Goal: Information Seeking & Learning: Learn about a topic

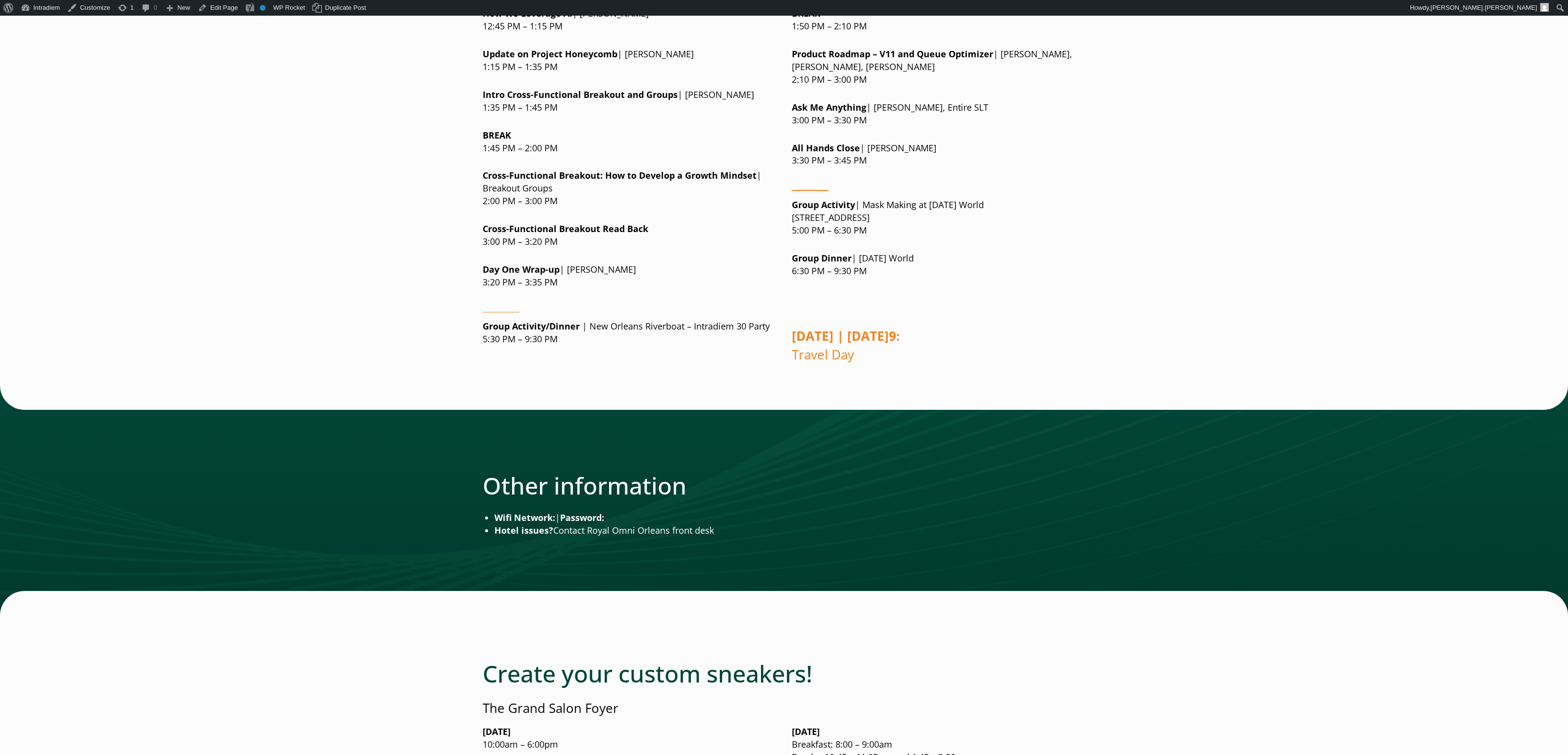
scroll to position [1210, 0]
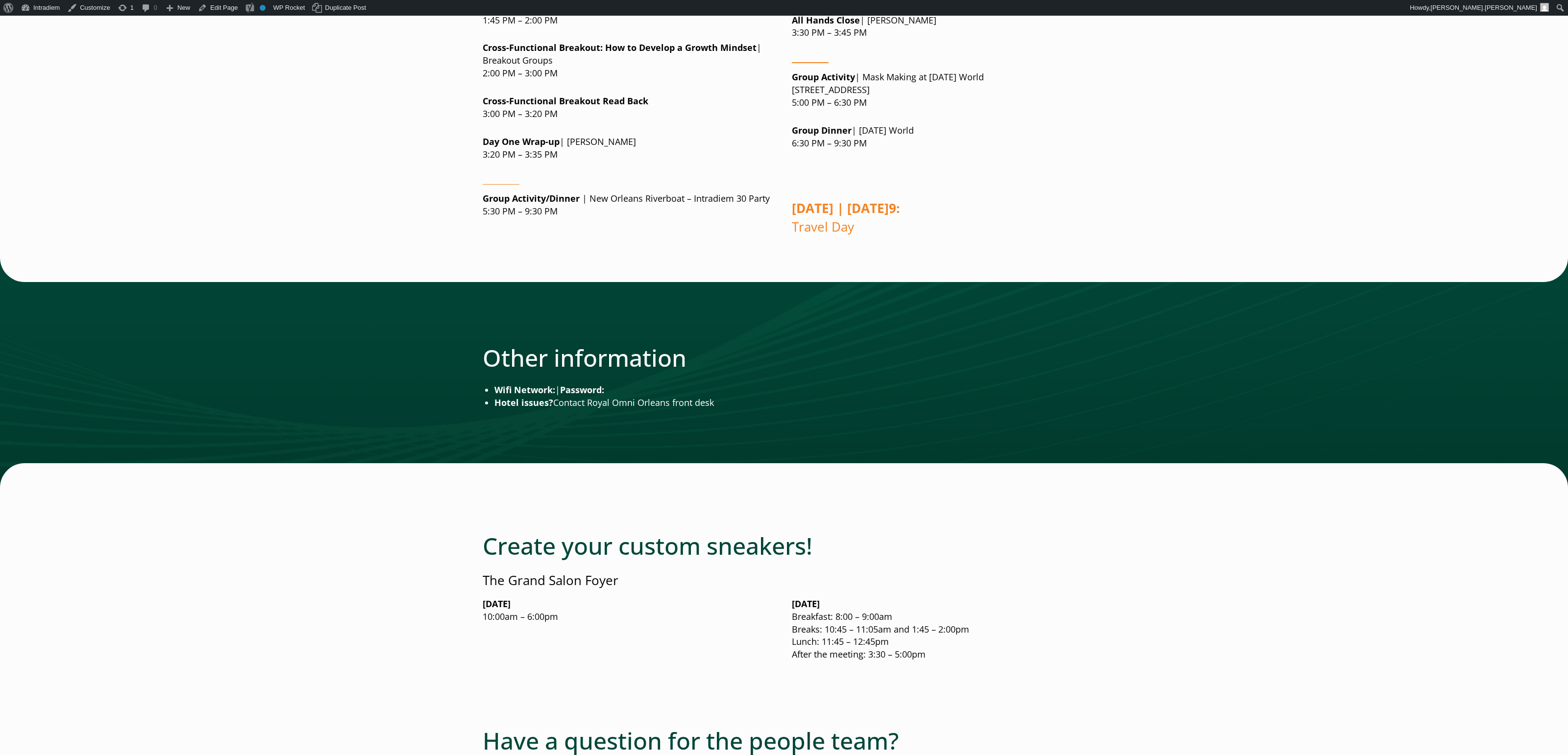
drag, startPoint x: 1005, startPoint y: 363, endPoint x: 1021, endPoint y: 356, distance: 17.5
click at [1005, 362] on div "Other information Wifi Network: | Password: Hotel issues? Contact Royal Omni Or…" at bounding box center [784, 376] width 603 height 65
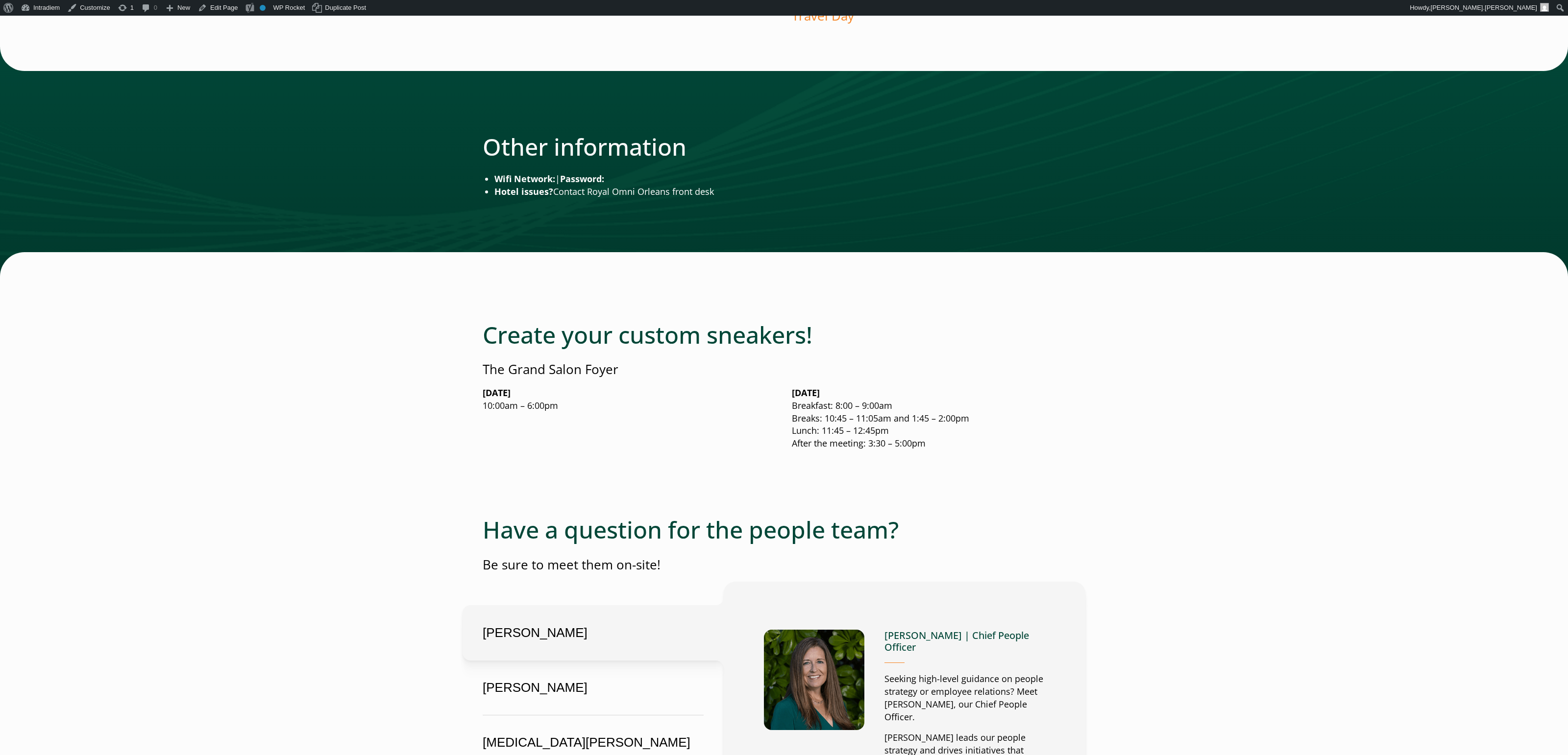
scroll to position [1435, 0]
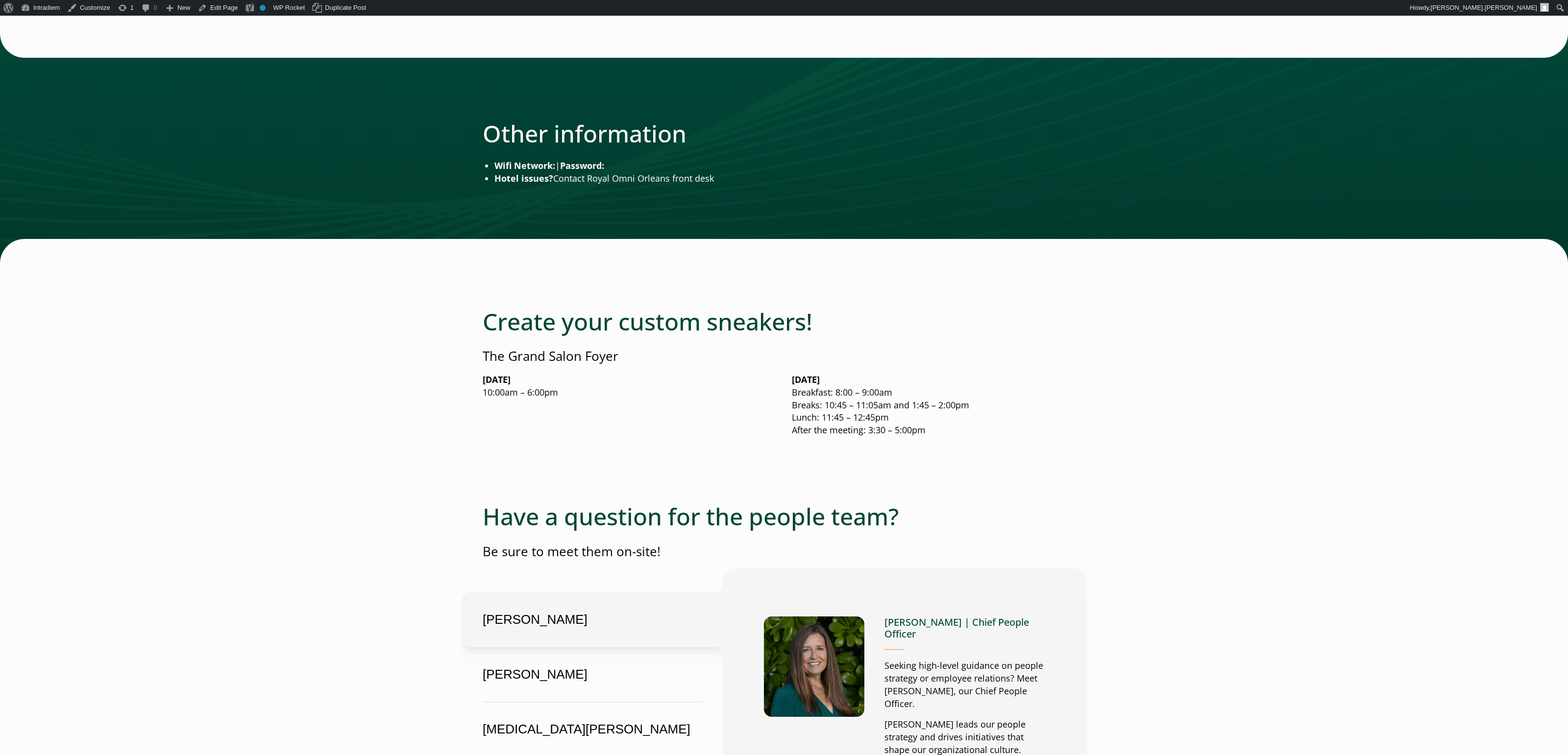
click at [511, 374] on strong "Tuesday, September 16" at bounding box center [496, 380] width 28 height 12
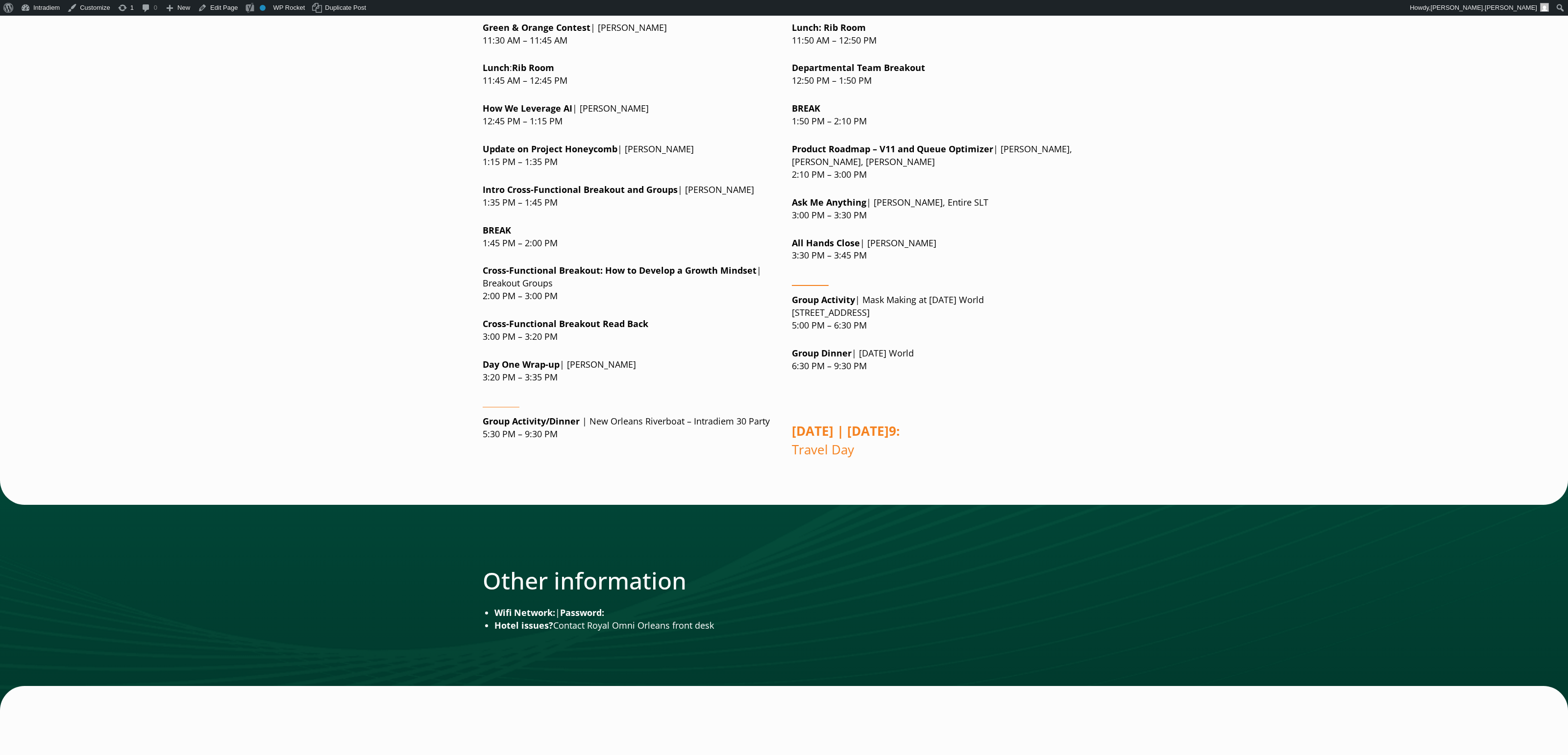
scroll to position [294, 0]
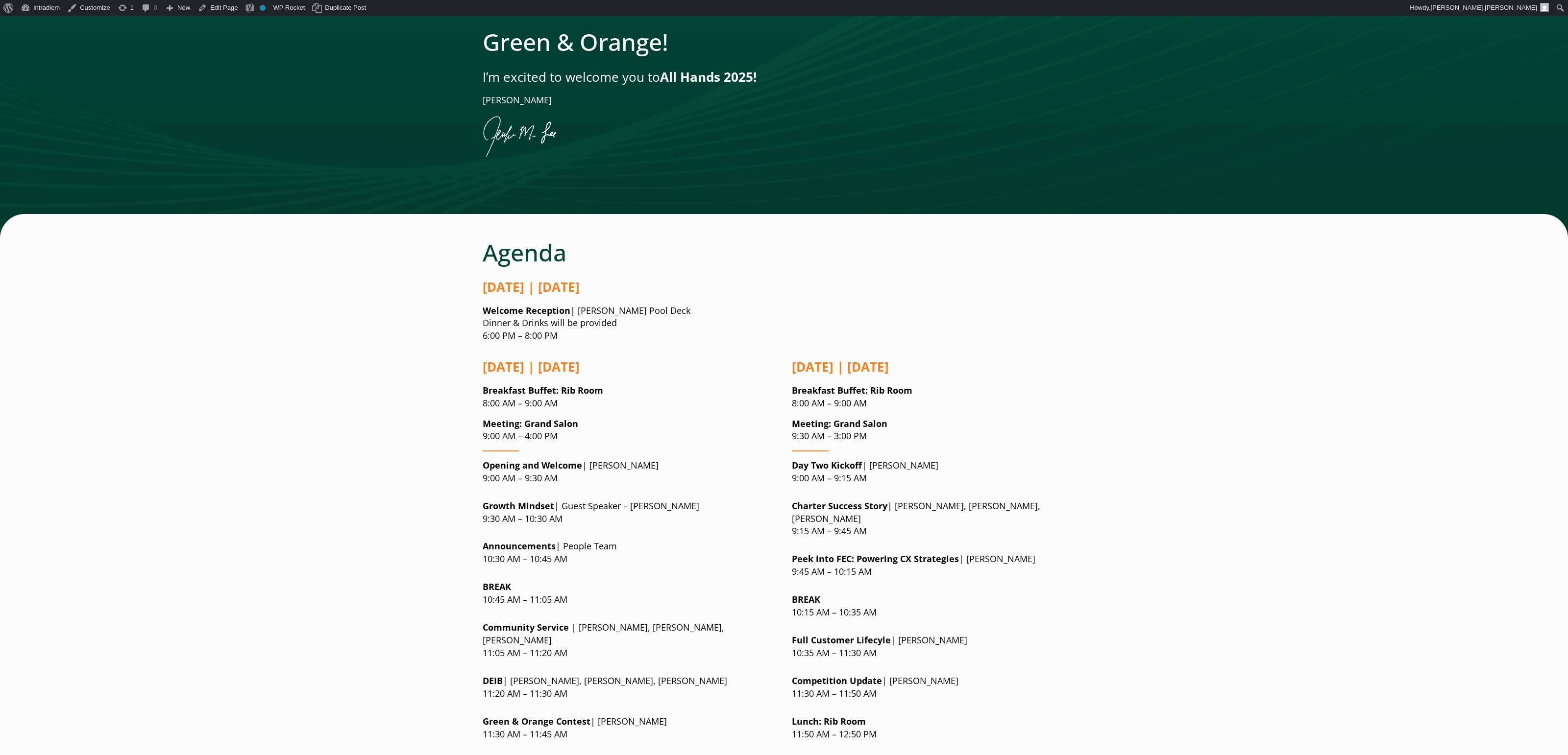
click at [579, 293] on strong "[DATE] | [DATE]" at bounding box center [530, 286] width 97 height 18
click at [579, 282] on strong "[DATE] | [DATE]" at bounding box center [530, 286] width 97 height 18
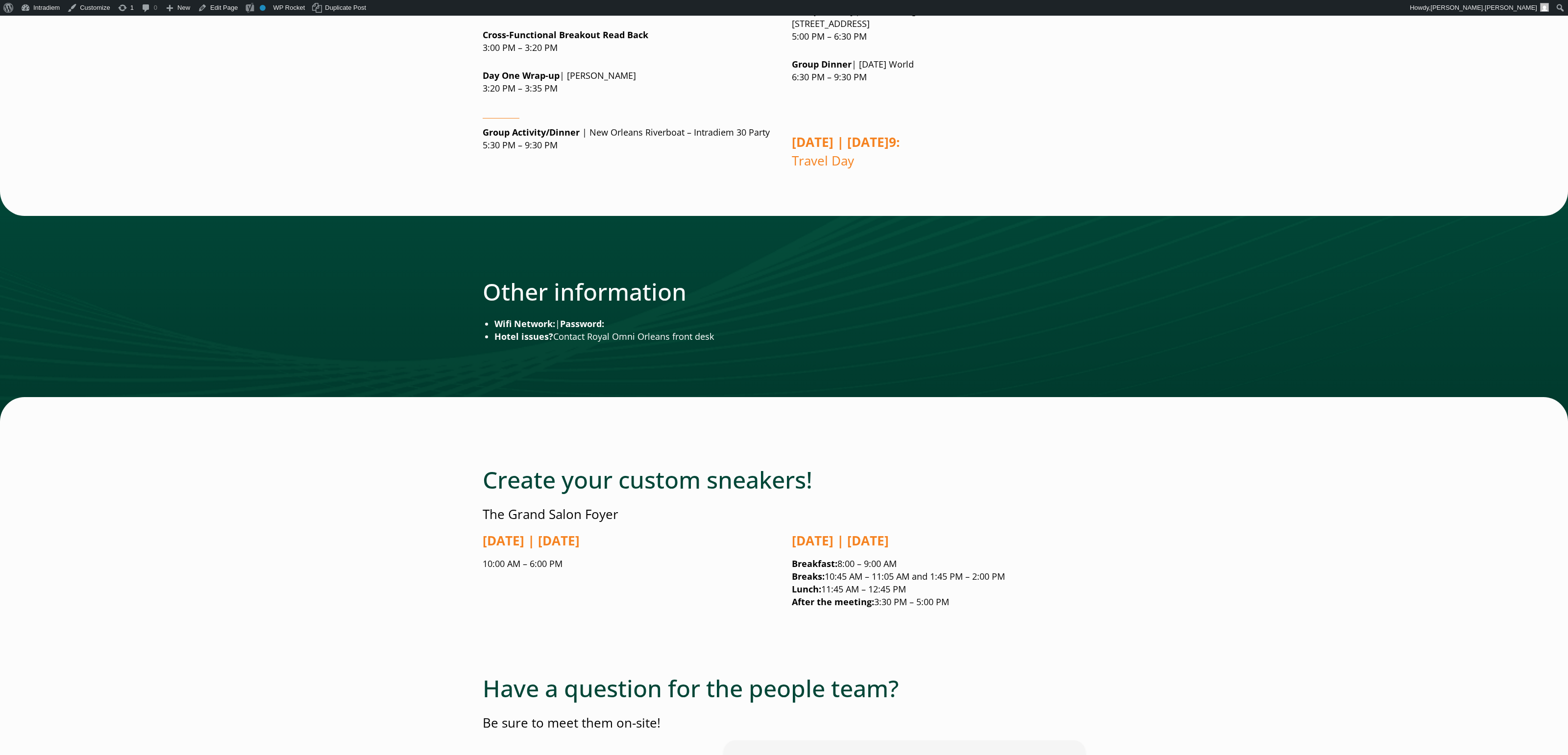
scroll to position [1279, 0]
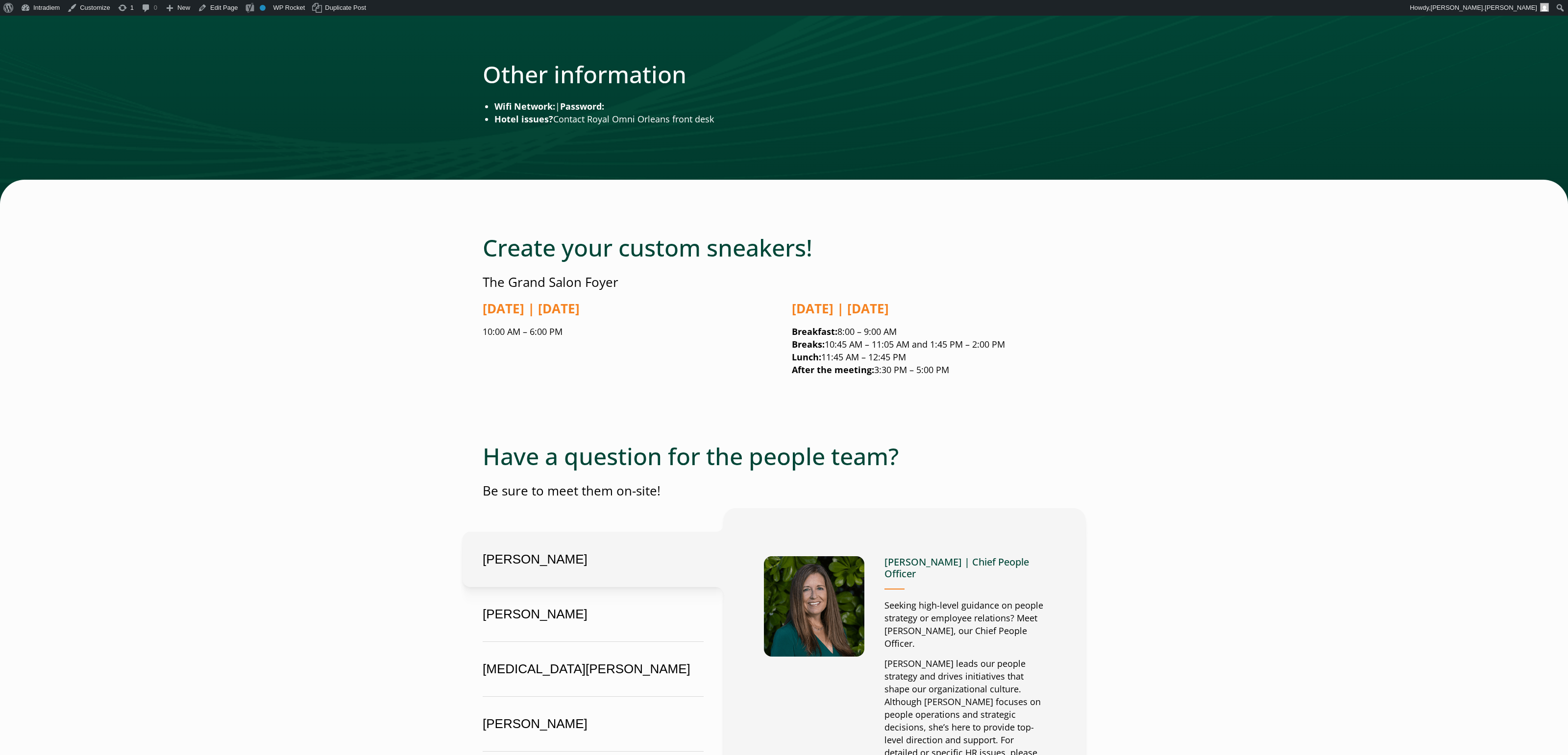
scroll to position [1496, 0]
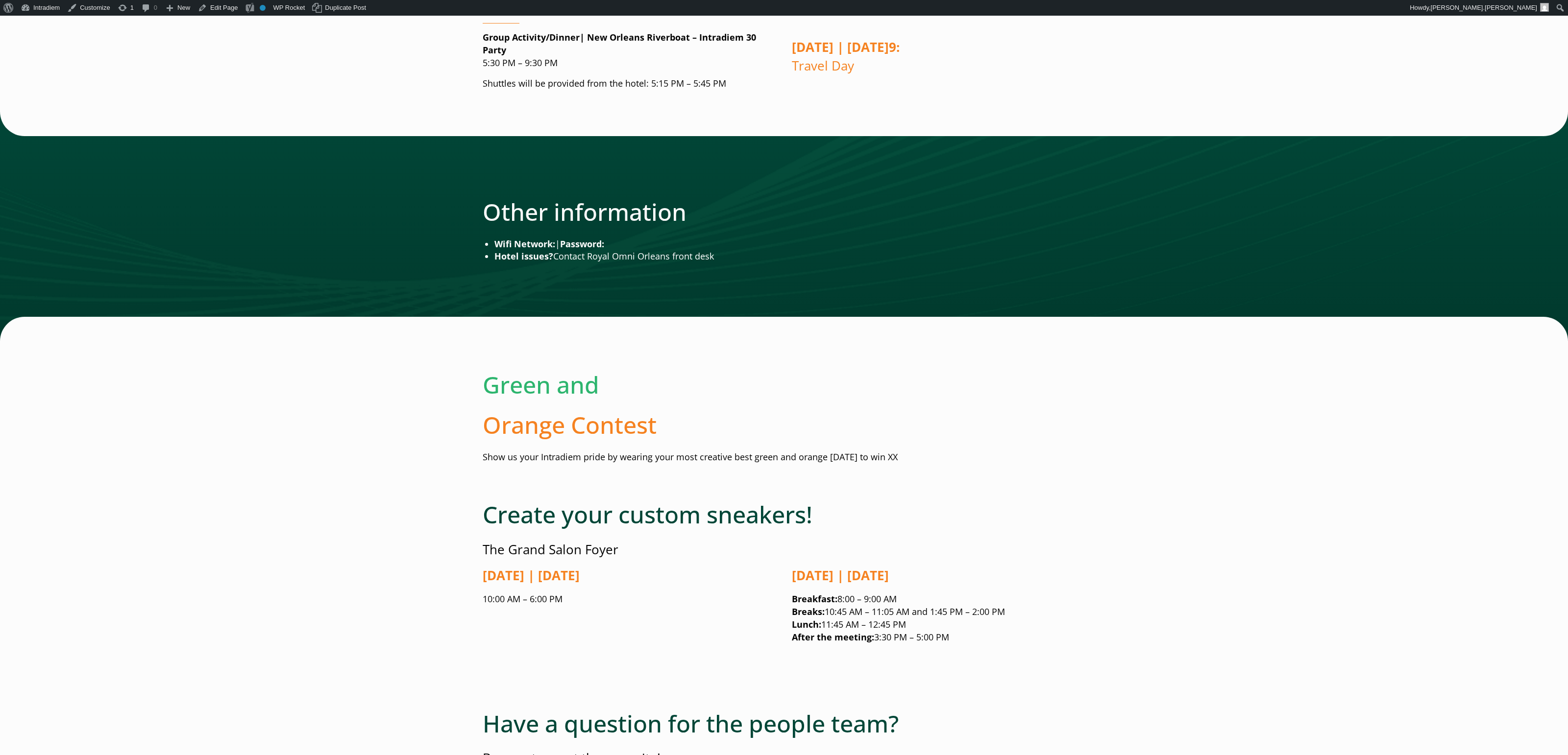
scroll to position [1371, 0]
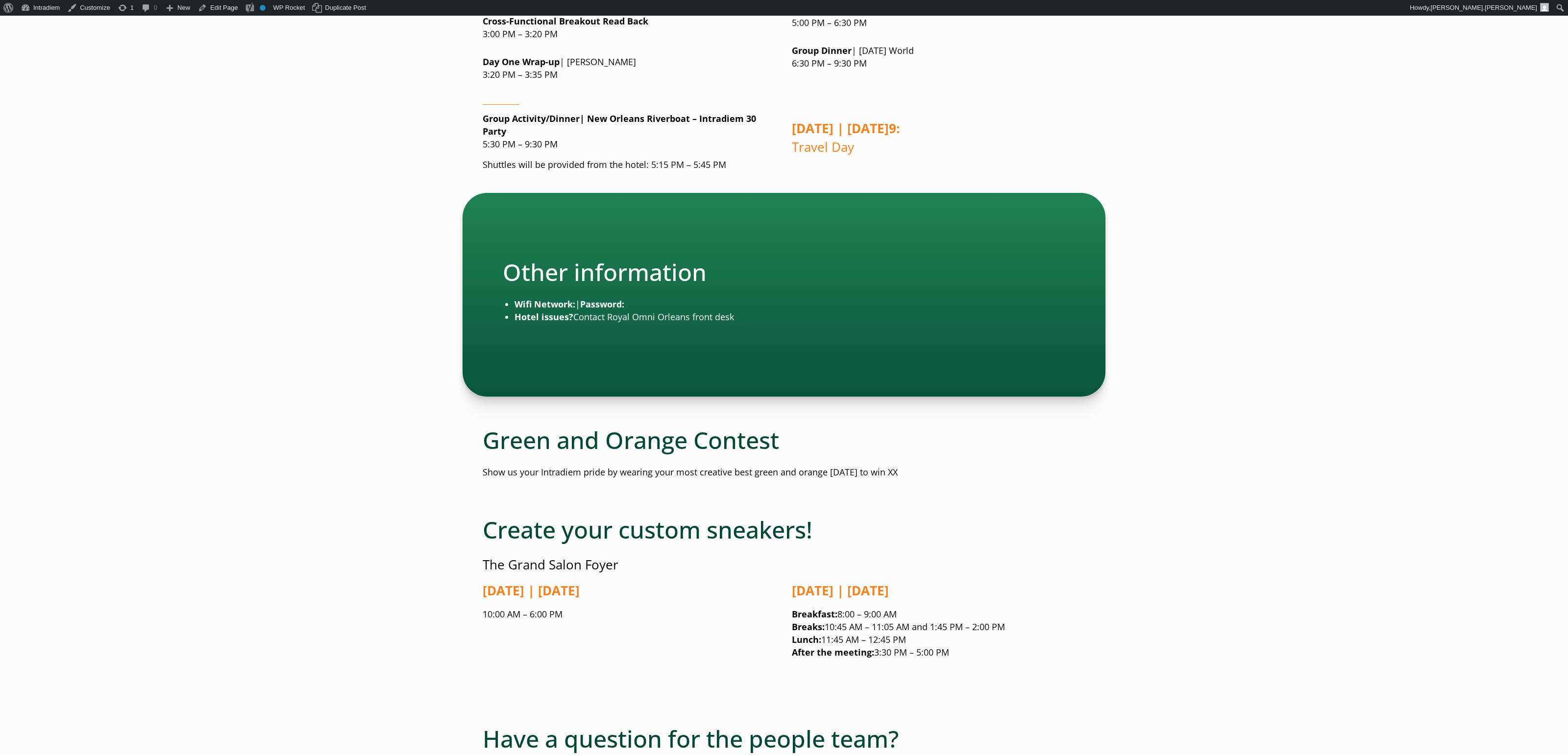
scroll to position [1294, 0]
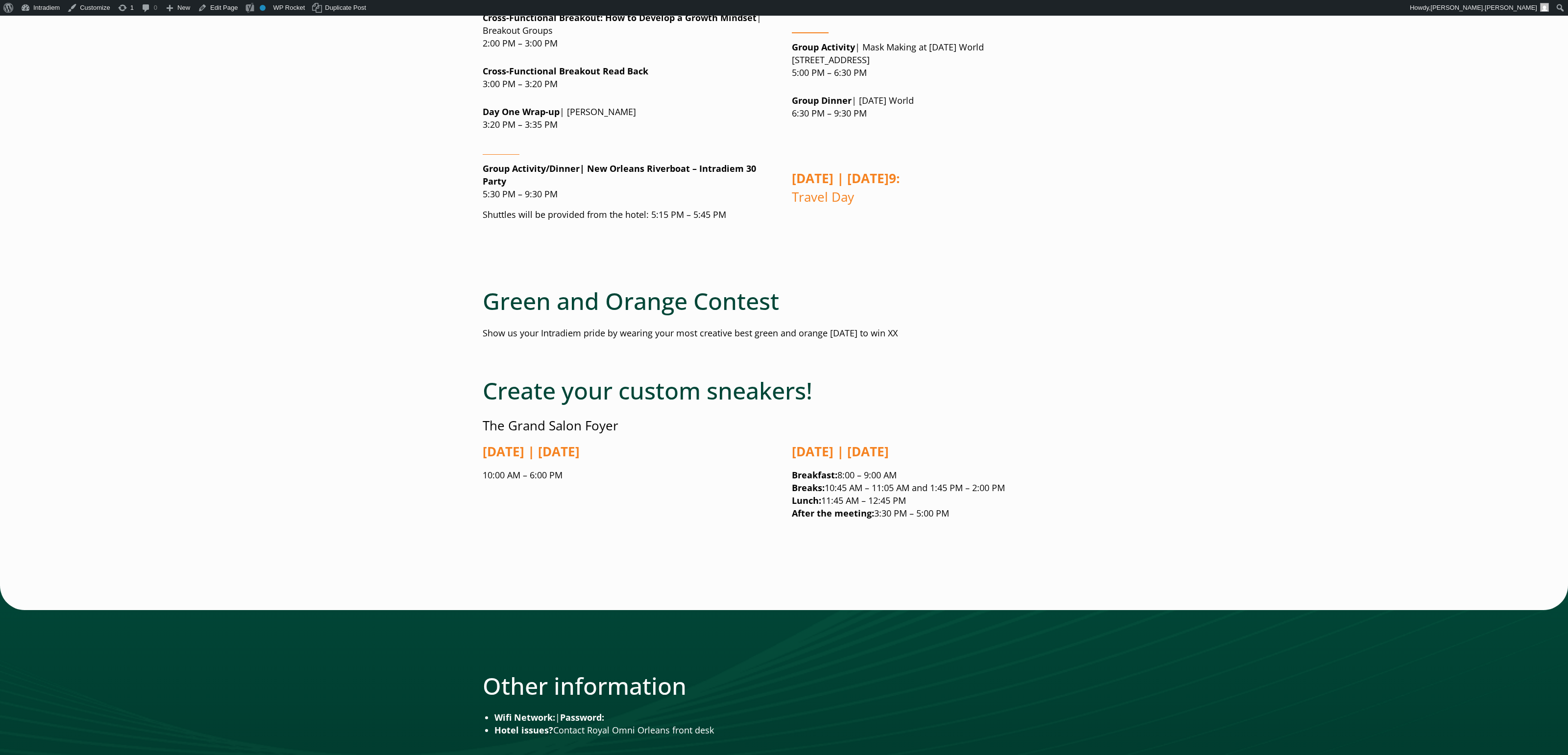
scroll to position [1239, 0]
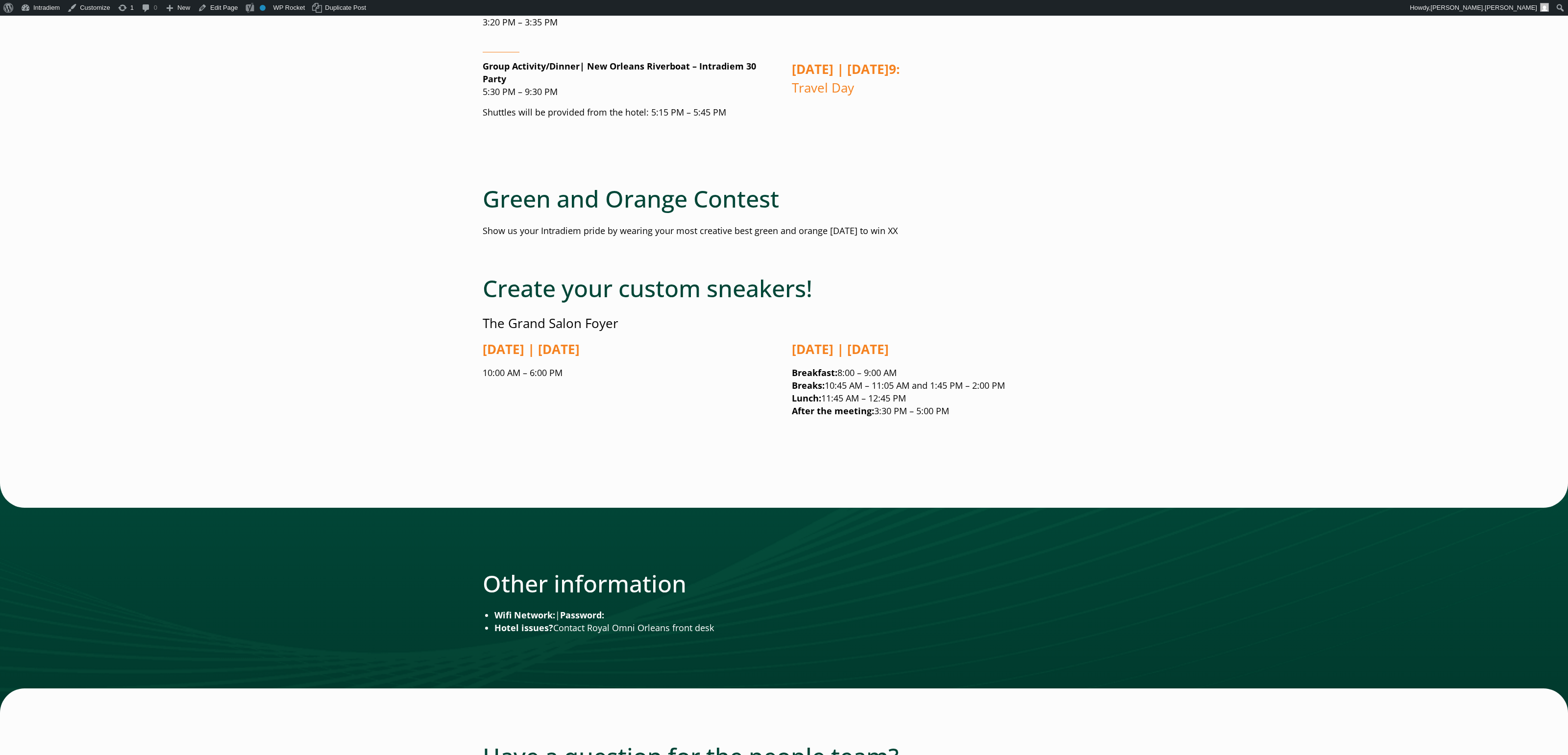
scroll to position [1342, 0]
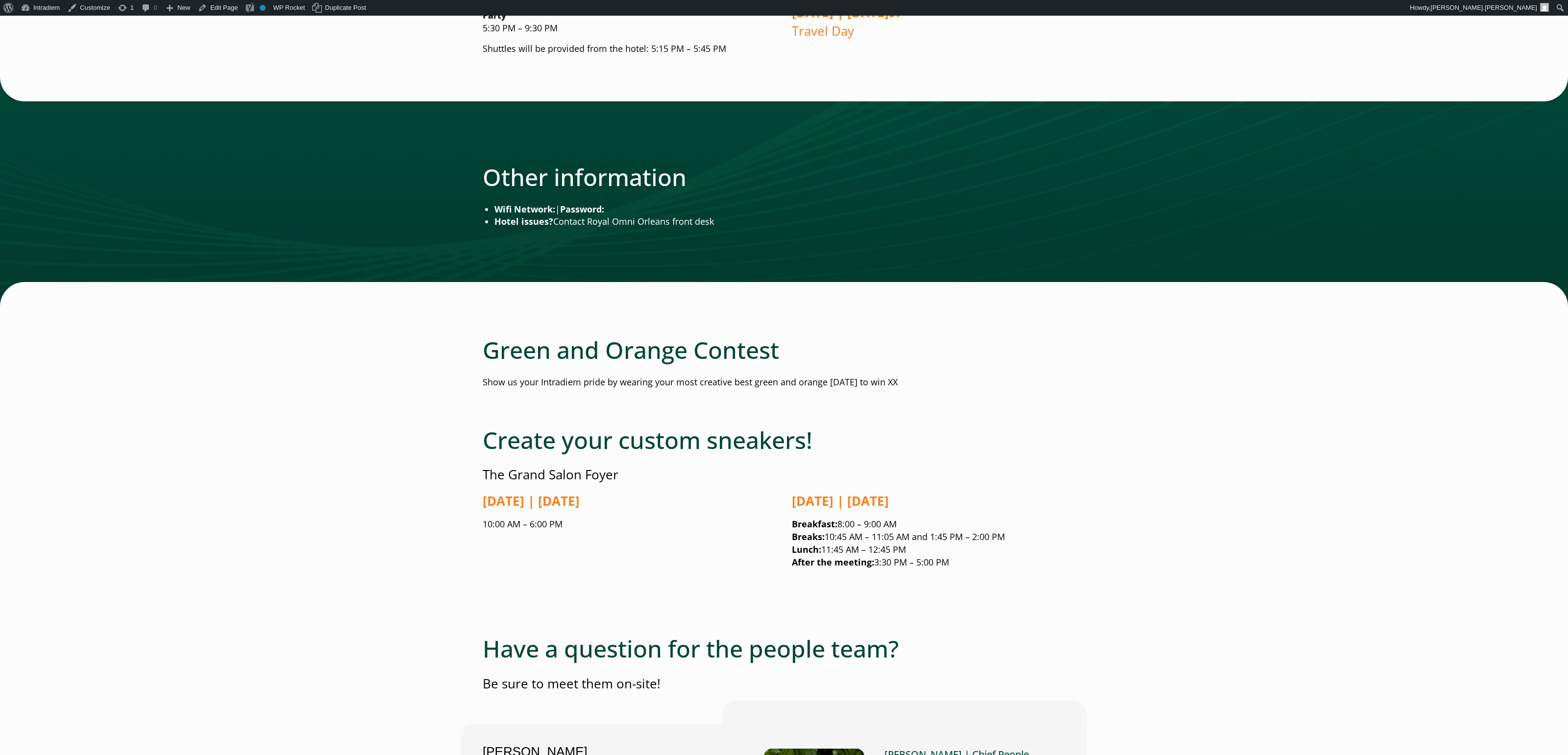
scroll to position [1405, 0]
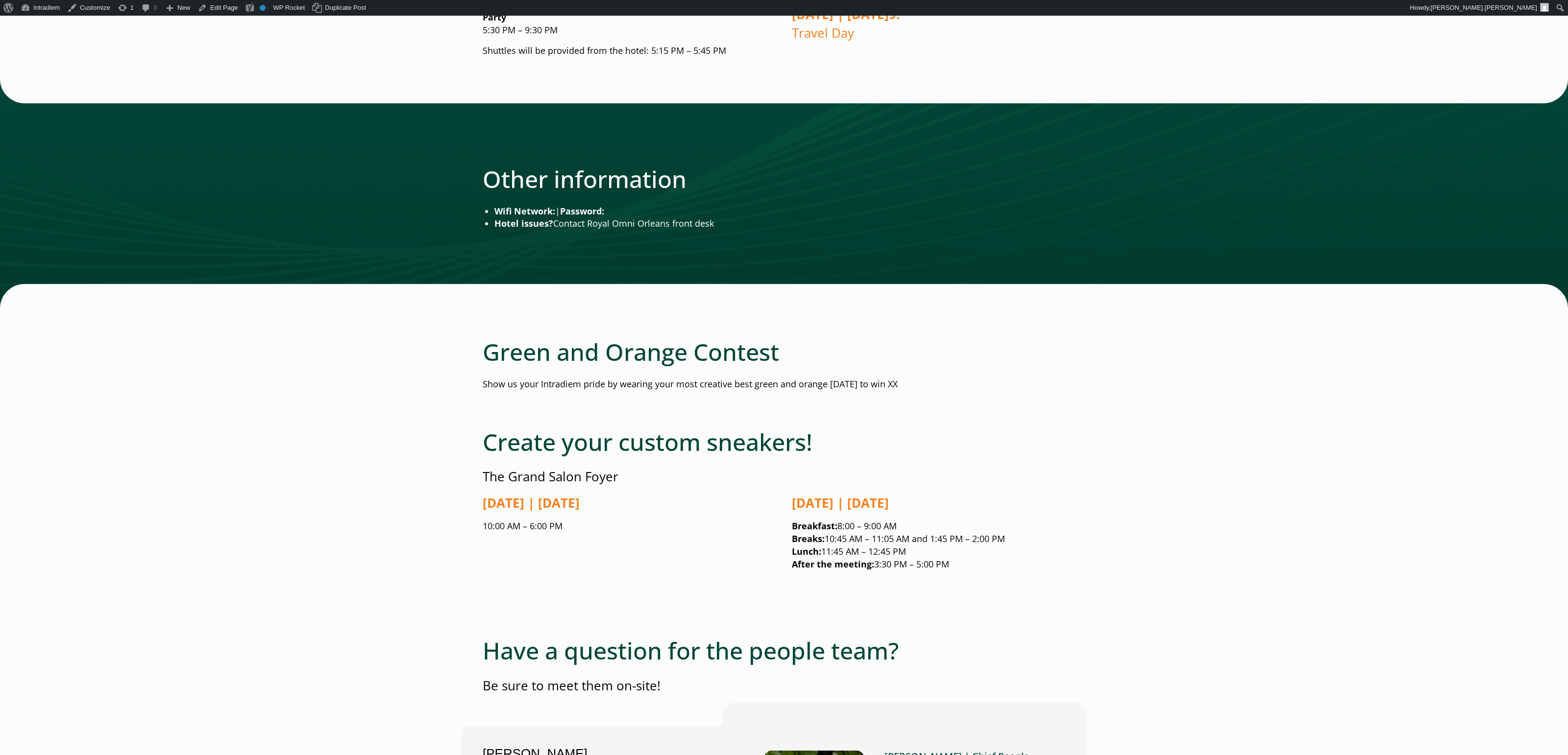
click at [1286, 397] on main "Welcome to All Hands 2025 ! Go to Agenda Green & Orange! I’m excited to welcome…" at bounding box center [784, 29] width 1568 height 2604
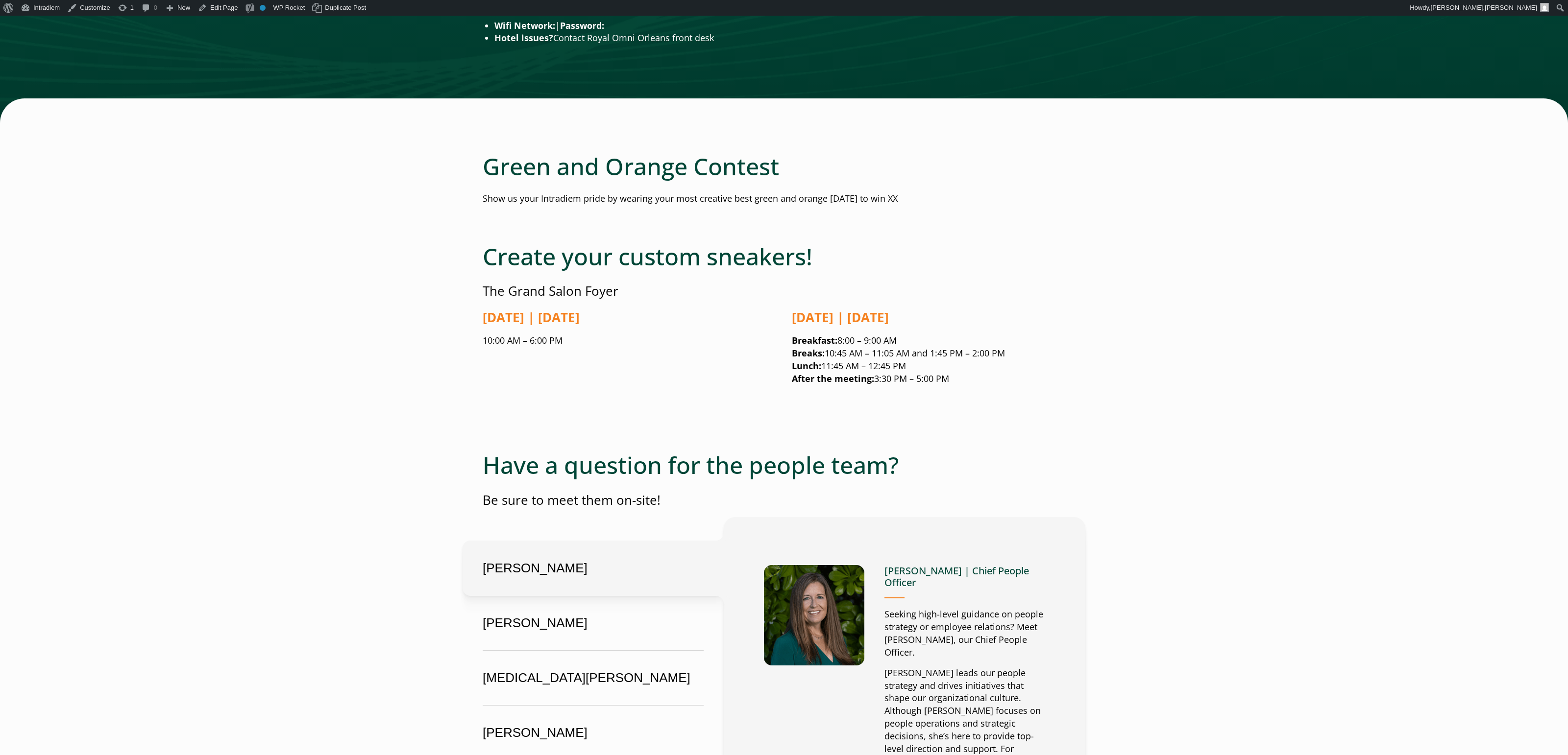
scroll to position [1588, 0]
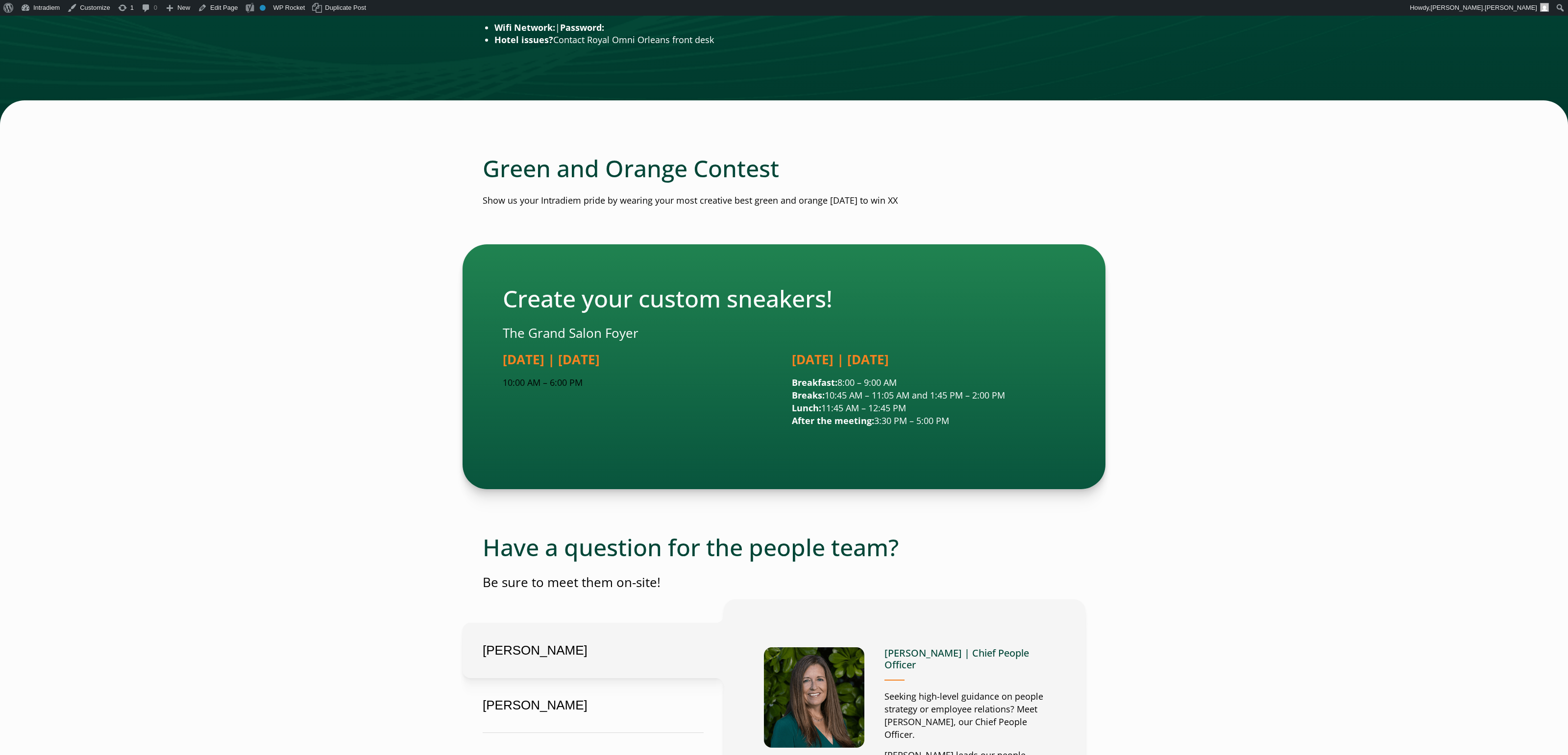
click at [1235, 317] on div "Create your custom sneakers! The Grand Salon Foyer Tuesday | September 16 10:00…" at bounding box center [784, 367] width 1568 height 245
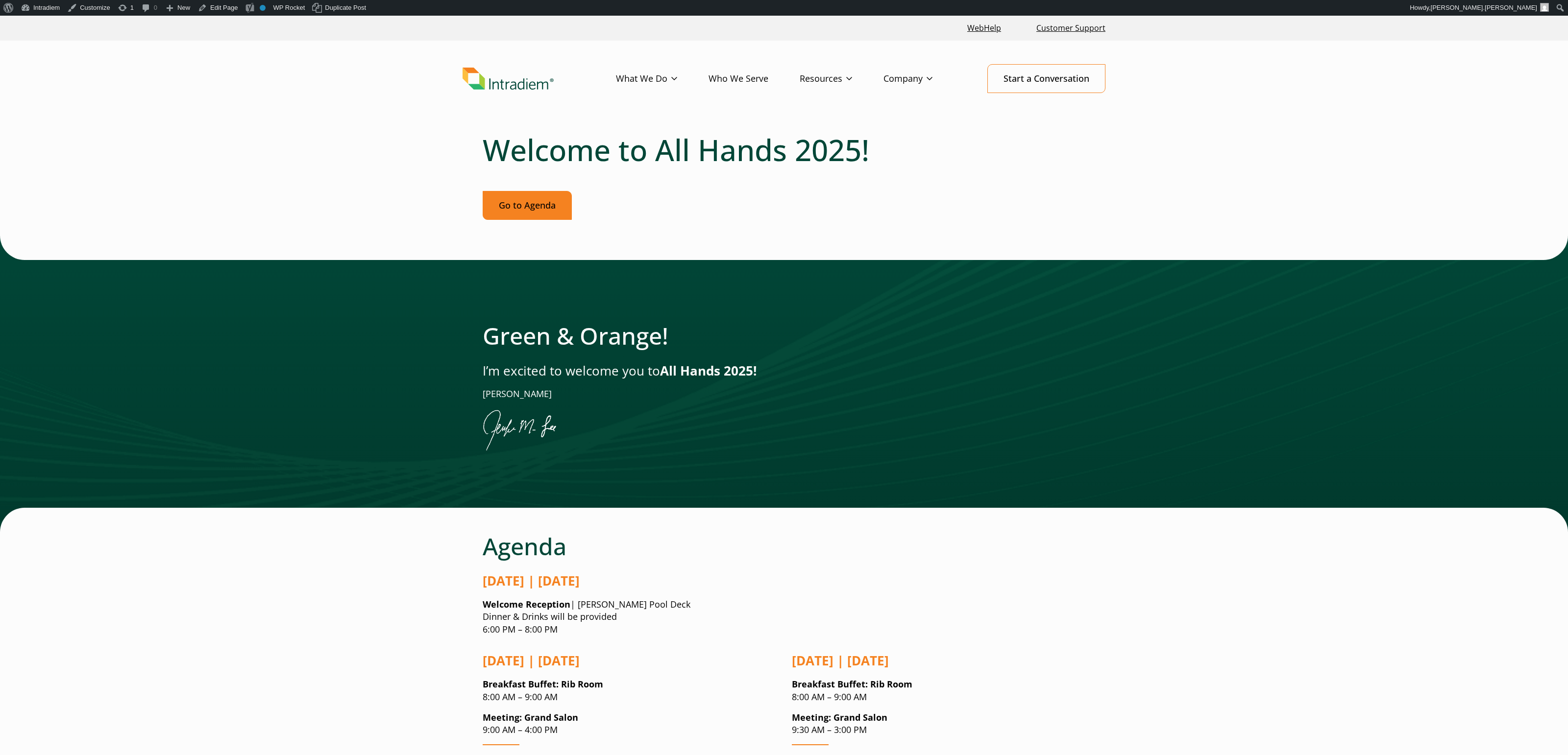
click at [536, 211] on link "Go to Agenda" at bounding box center [527, 205] width 89 height 29
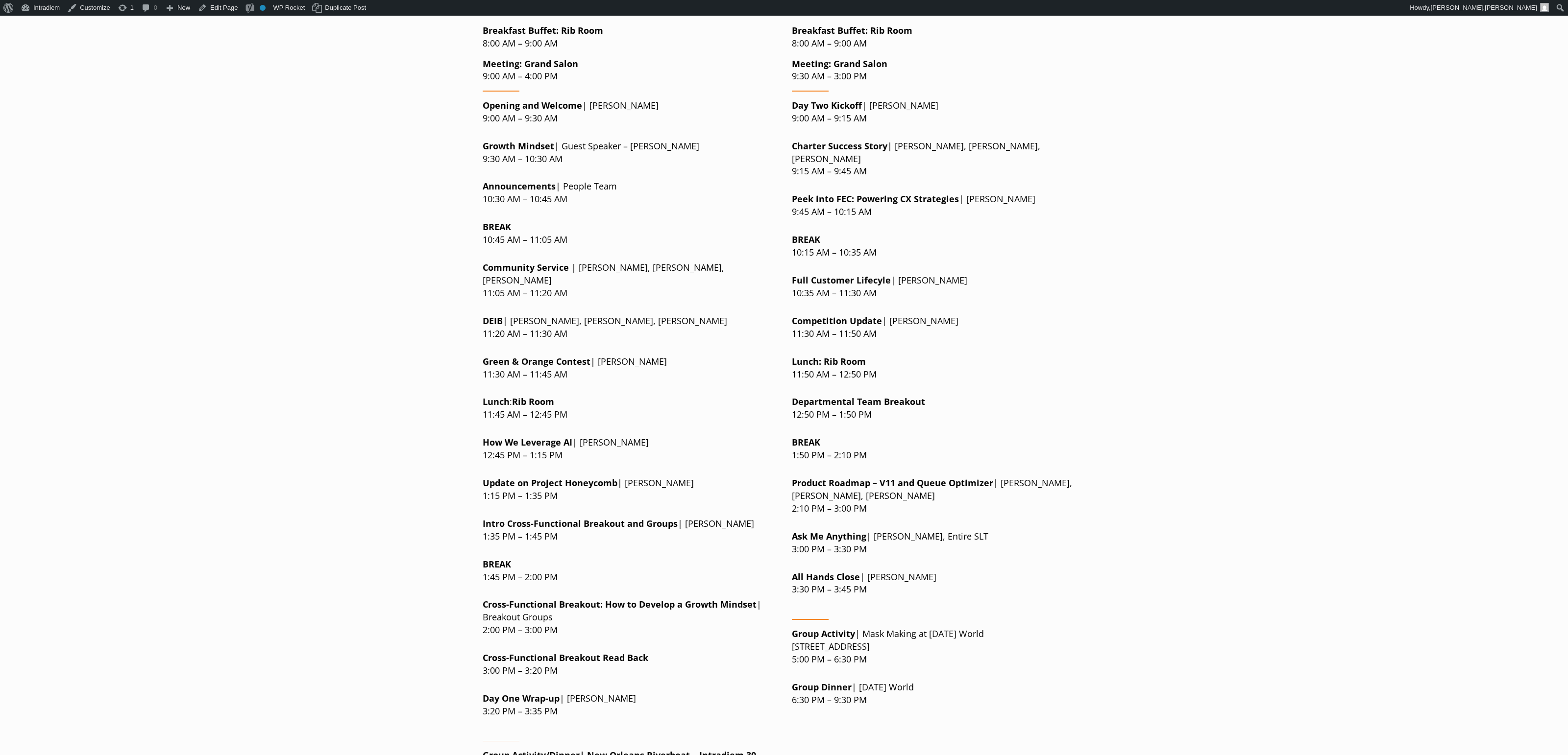
scroll to position [761, 0]
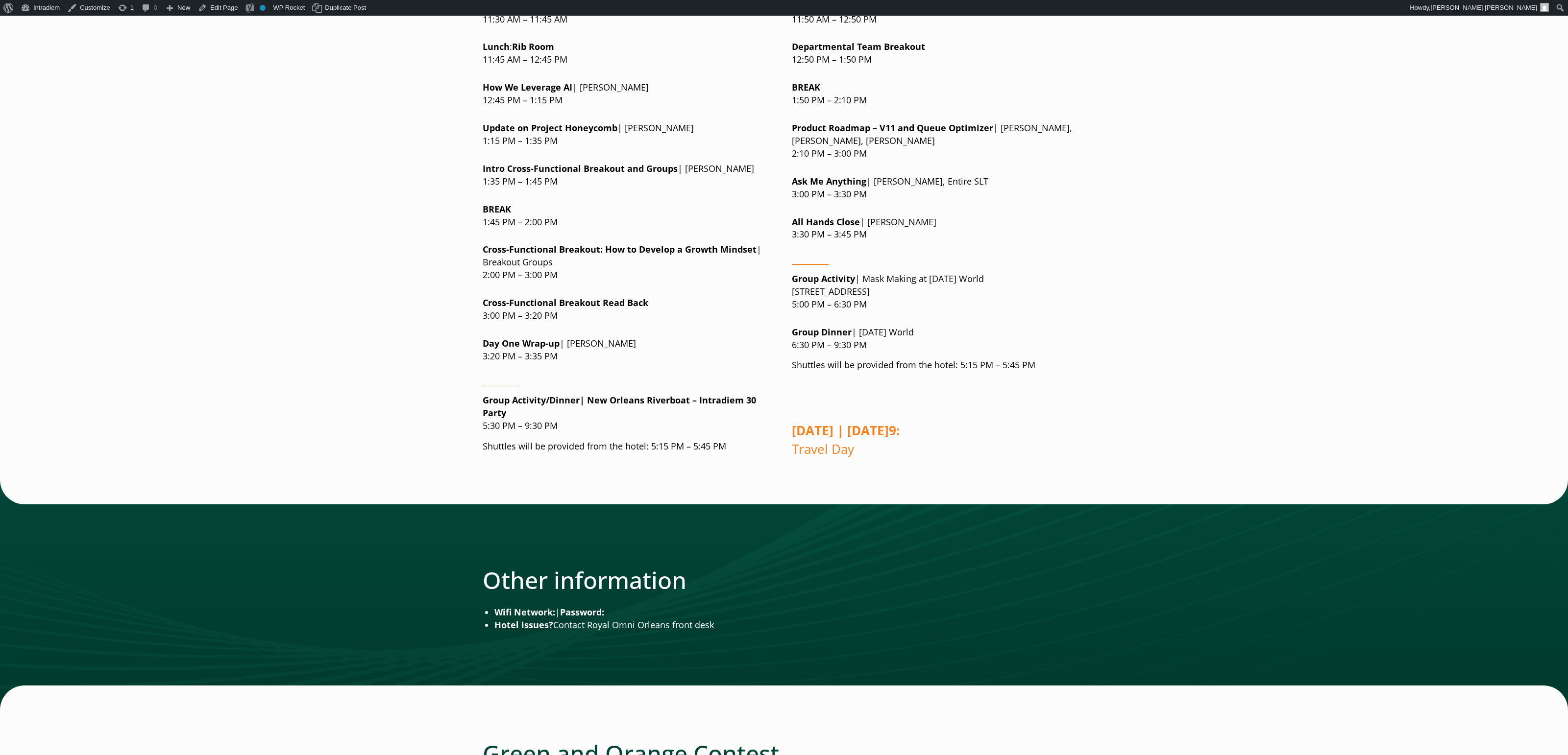
scroll to position [981, 0]
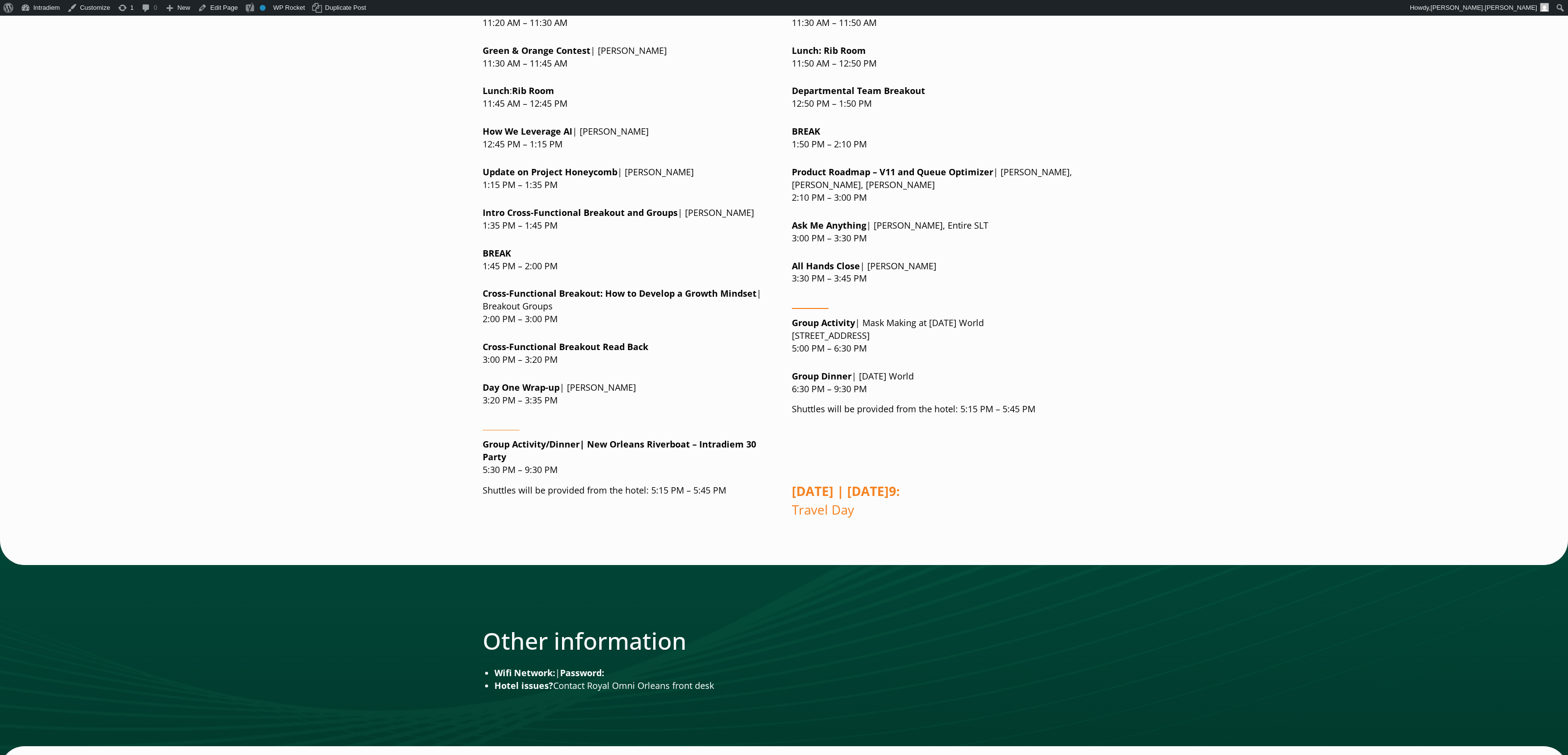
click at [1071, 260] on p "All Hands Close | [PERSON_NAME] 3:30 PM – 3:45 PM" at bounding box center [938, 273] width 294 height 25
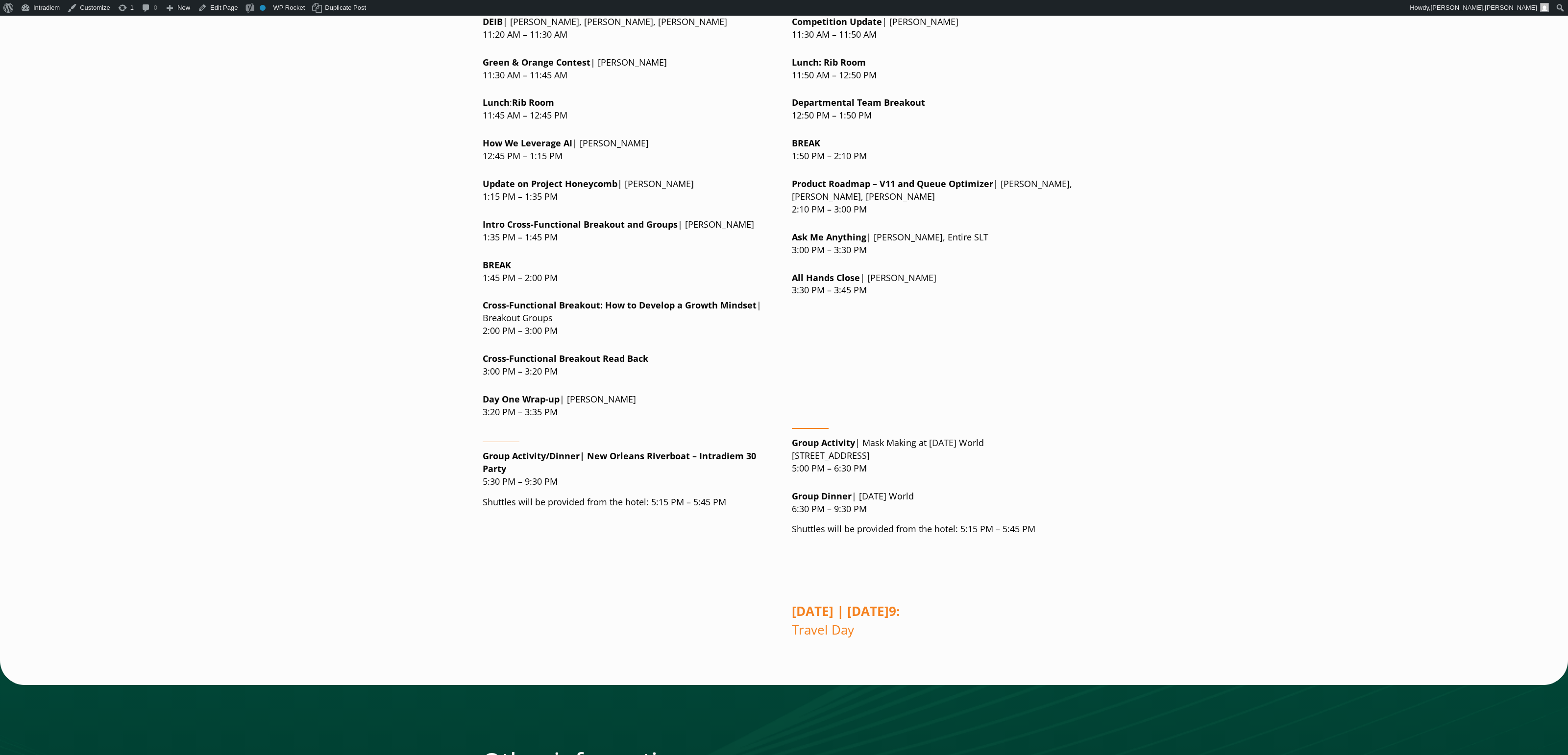
scroll to position [981, 0]
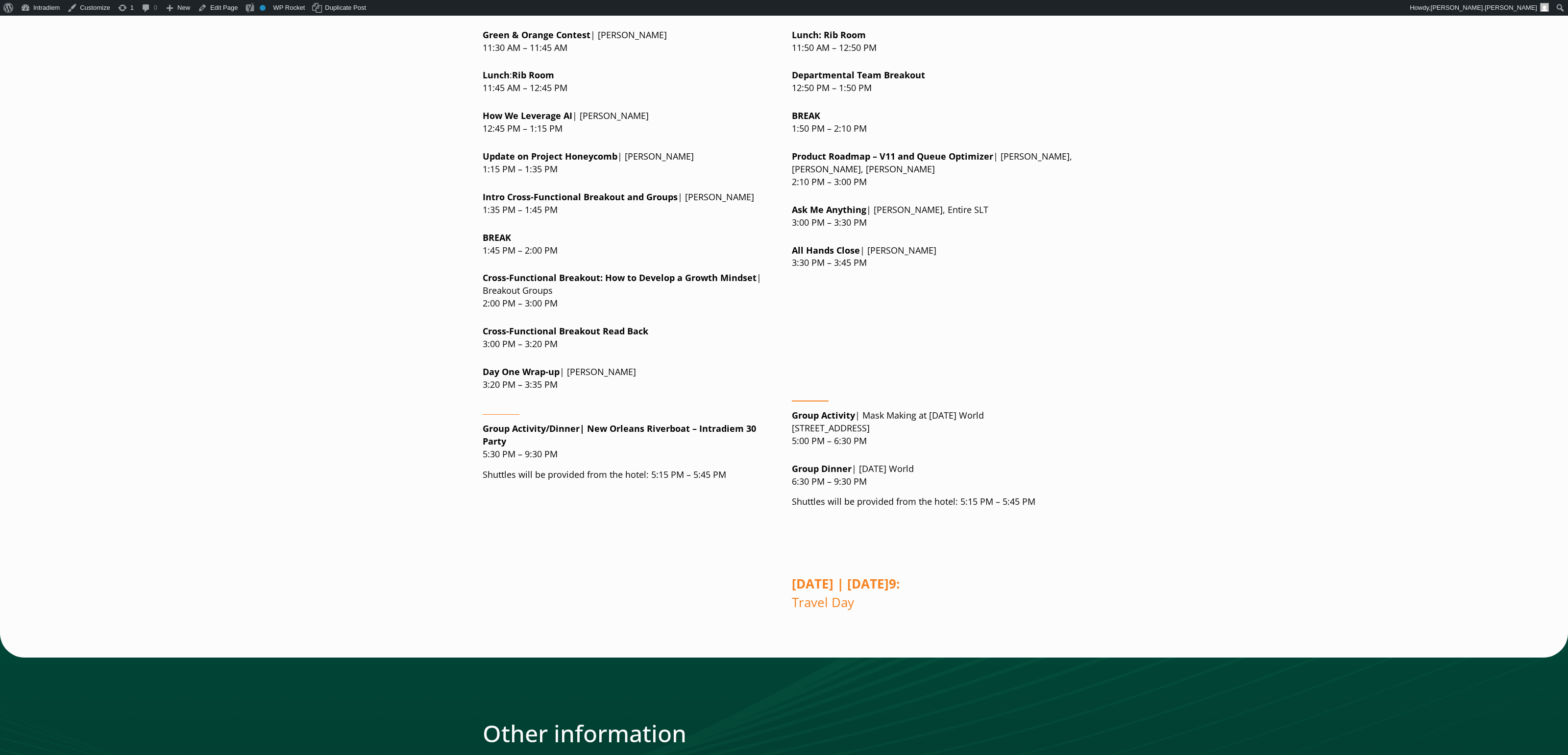
click at [1259, 368] on main "Welcome to All Hands 2025! Go to Agenda Green & Orange! I’m excited to welcome …" at bounding box center [784, 519] width 1568 height 2734
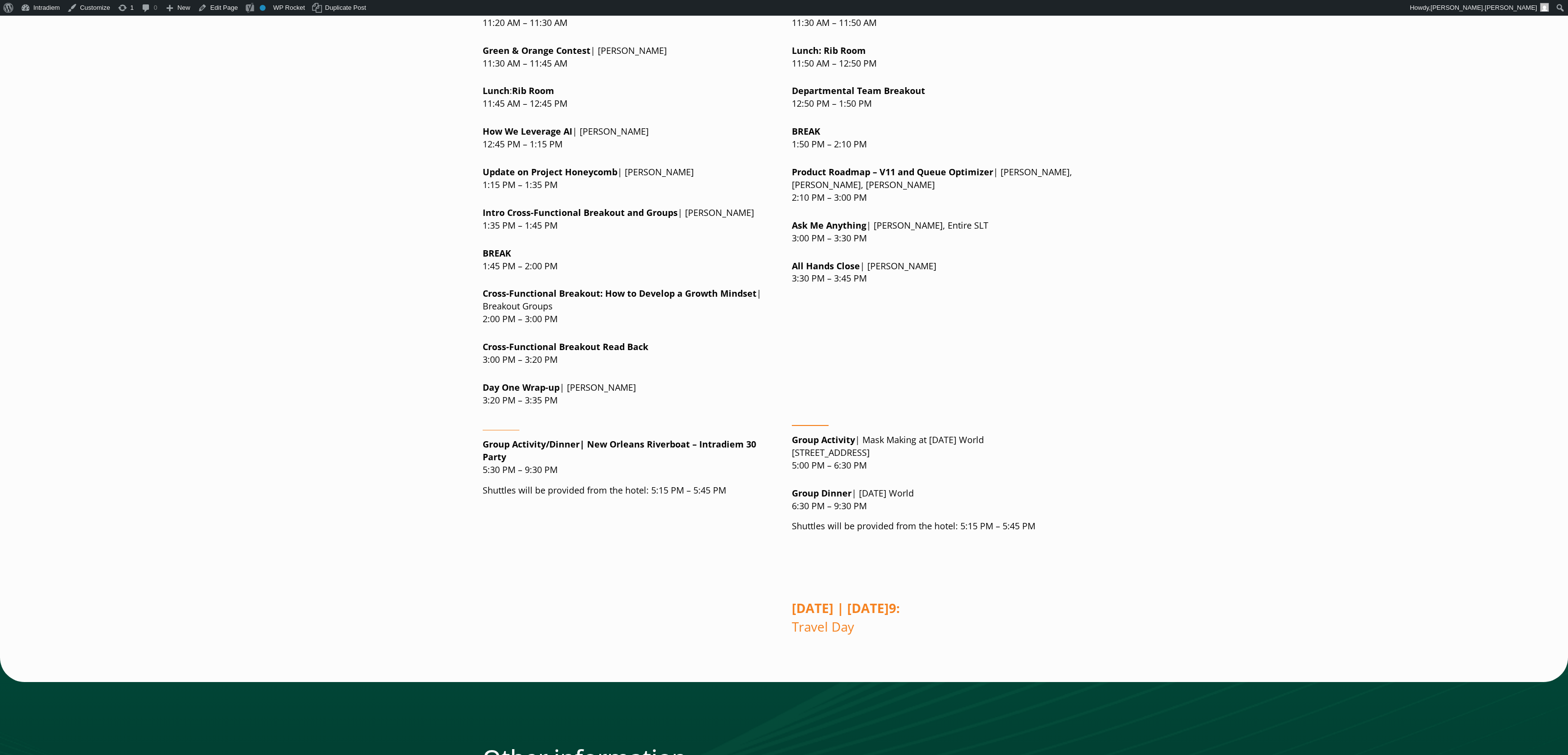
click at [1184, 328] on main "Welcome to All Hands 2025! Go to Agenda Green & Orange! I’m excited to welcome …" at bounding box center [784, 539] width 1568 height 2743
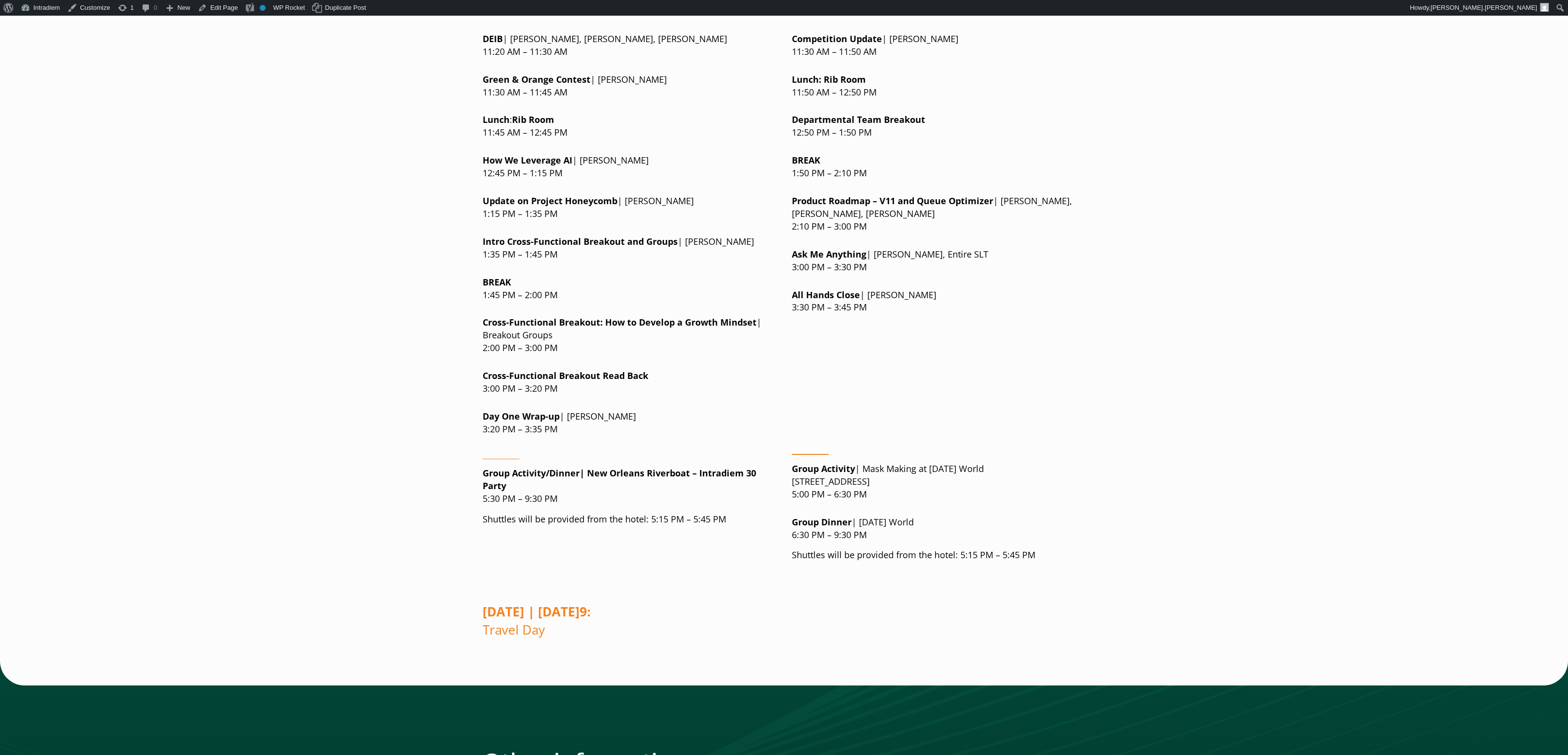
click at [973, 241] on div at bounding box center [938, 245] width 294 height 7
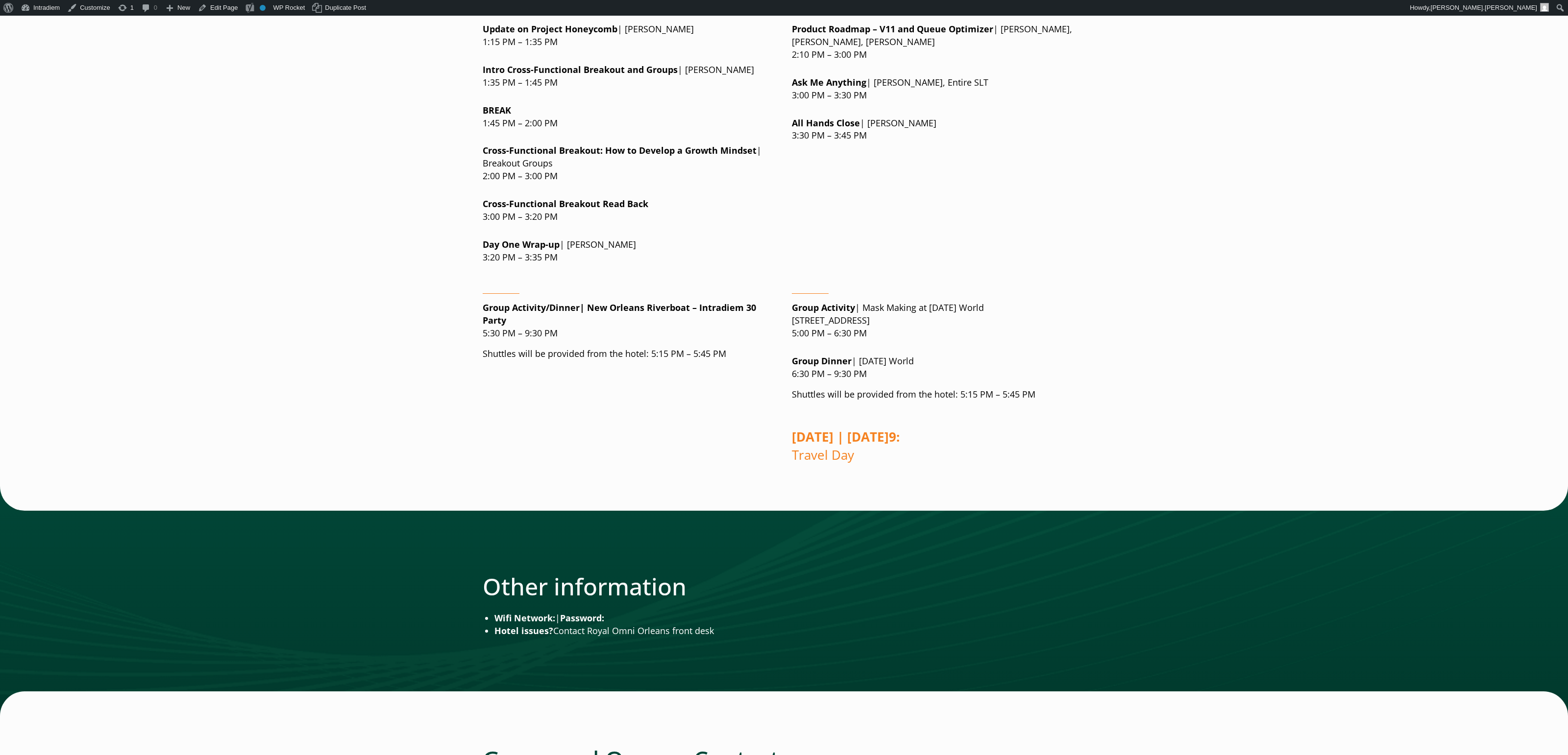
scroll to position [1108, 0]
click at [1138, 394] on main "Welcome to All Hands 2025! Go to Agenda Green & Orange! I’m excited to welcome …" at bounding box center [784, 381] width 1568 height 2715
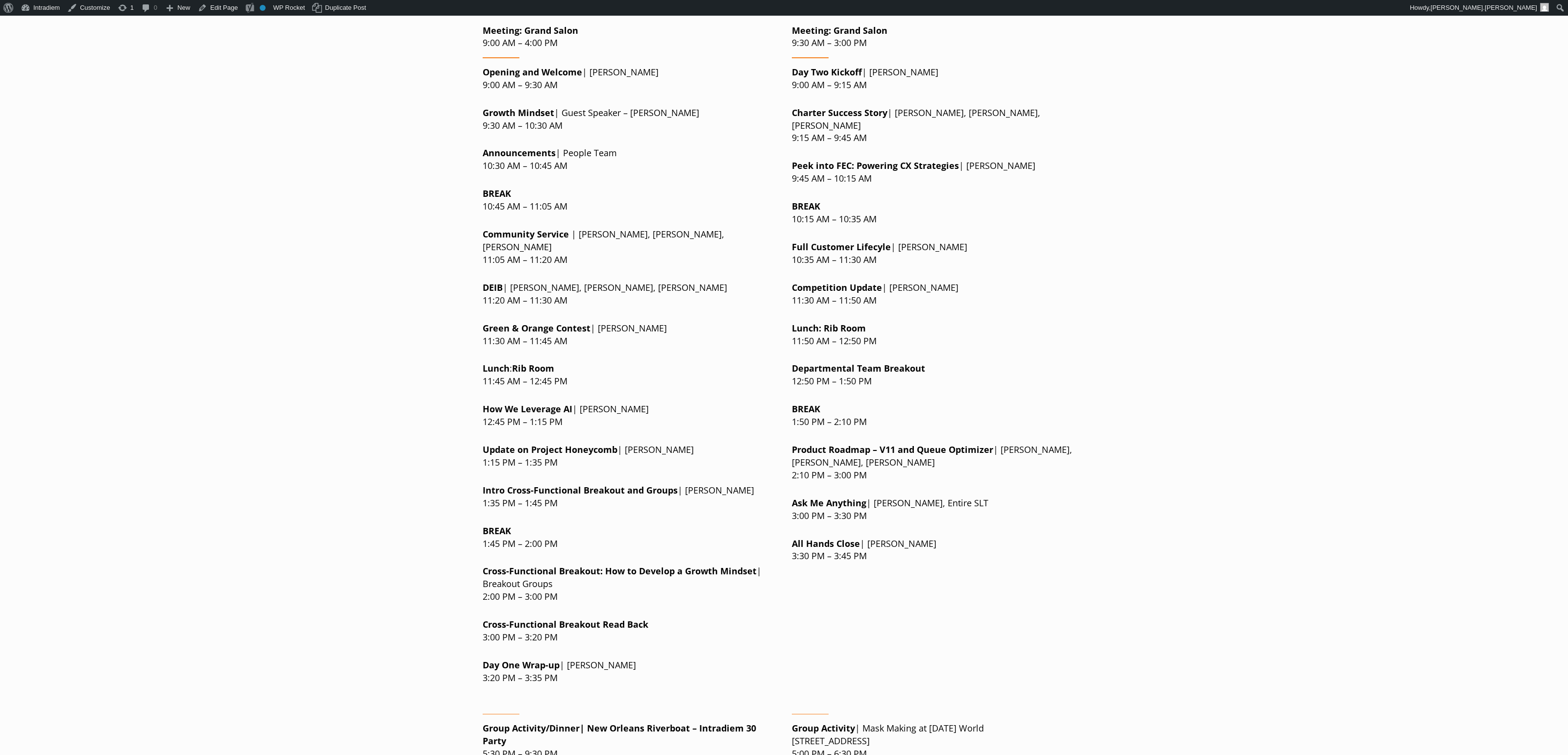
scroll to position [683, 0]
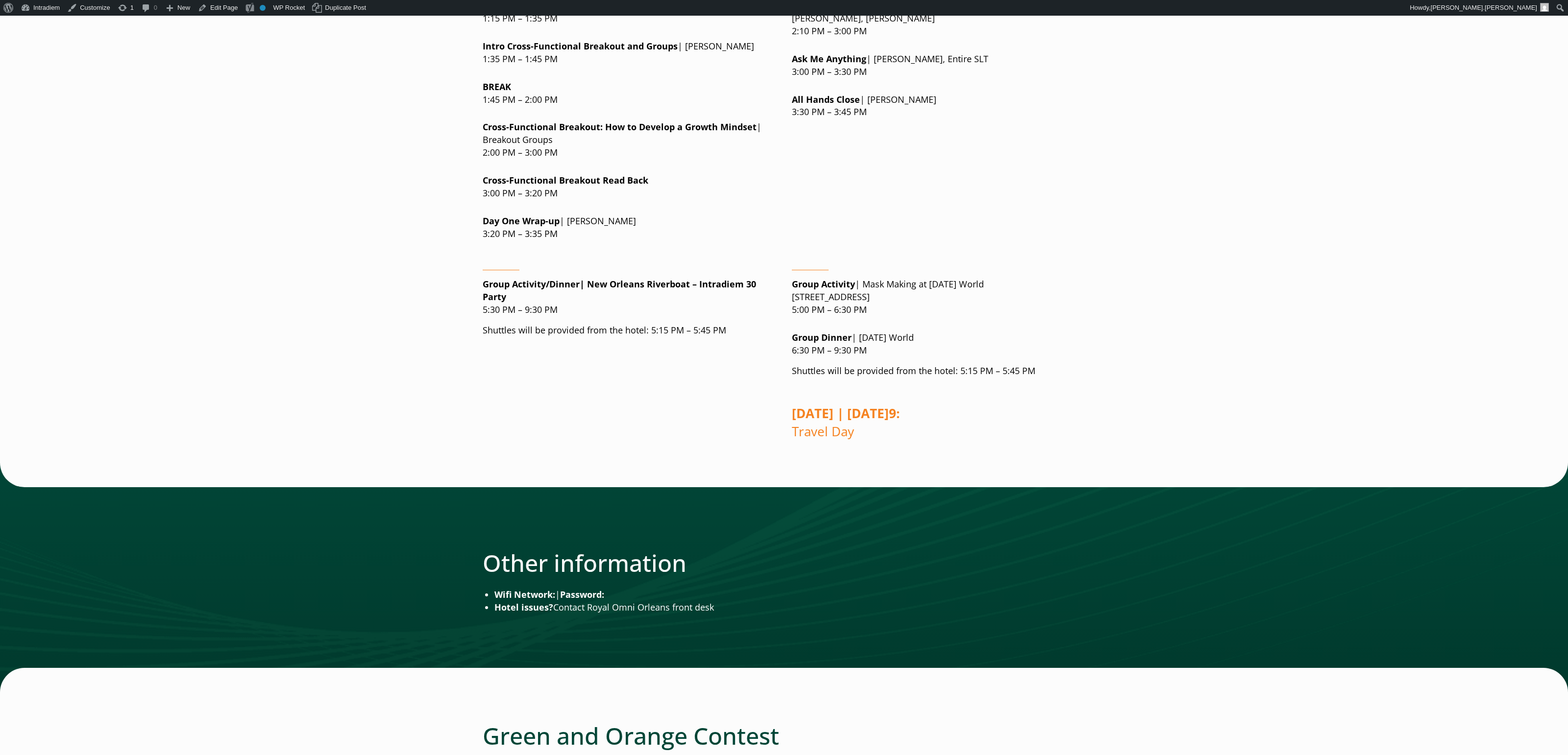
scroll to position [1297, 0]
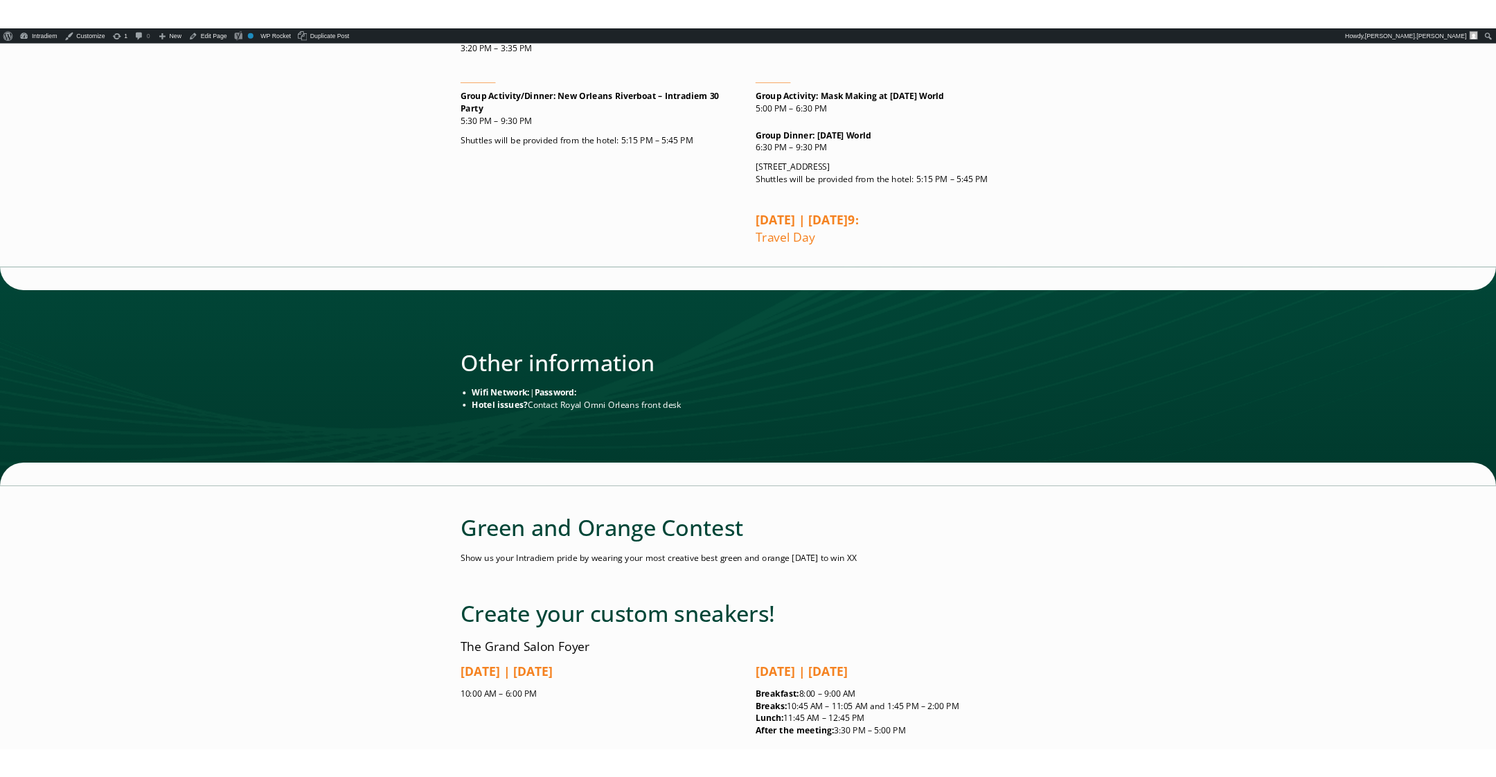
scroll to position [1386, 0]
